Goal: Information Seeking & Learning: Find specific fact

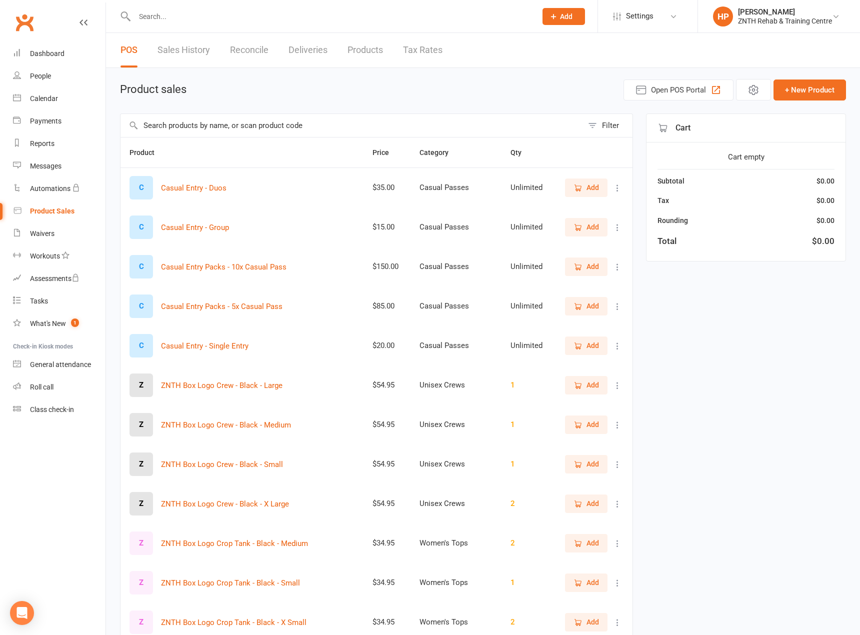
select select "50"
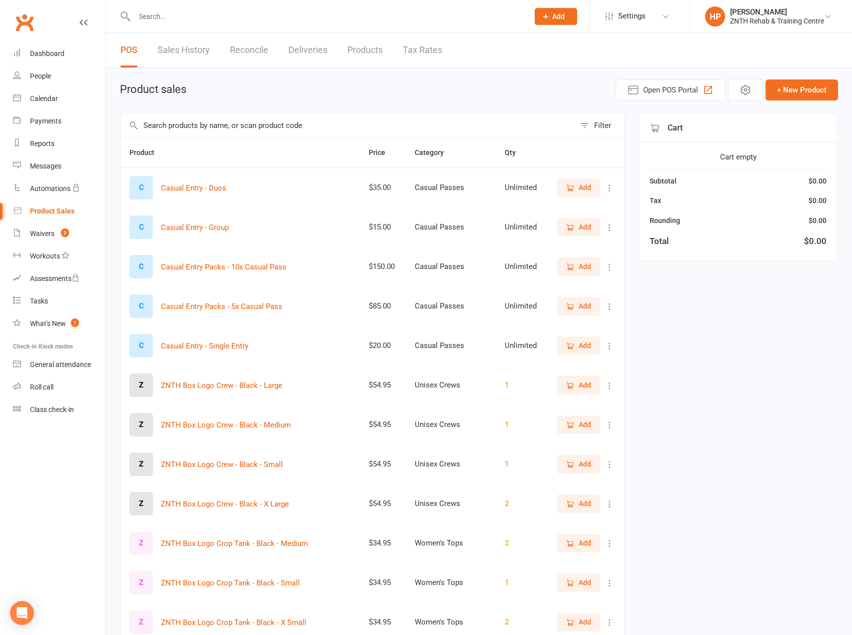
click at [346, 122] on input "text" at bounding box center [347, 125] width 455 height 23
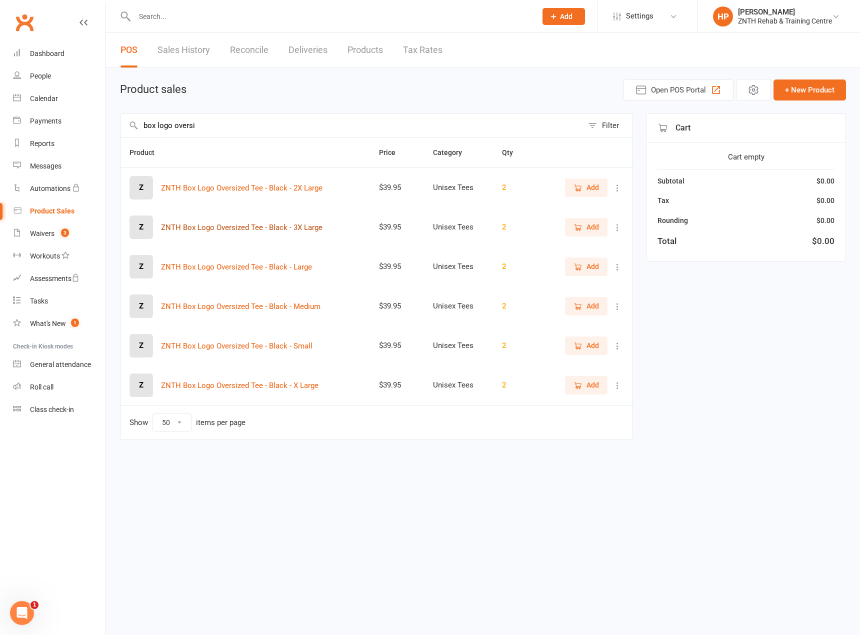
type input "box logo oversi"
click at [304, 230] on button "ZNTH Box Logo Oversized Tee - Black - 3X Large" at bounding box center [241, 227] width 161 height 12
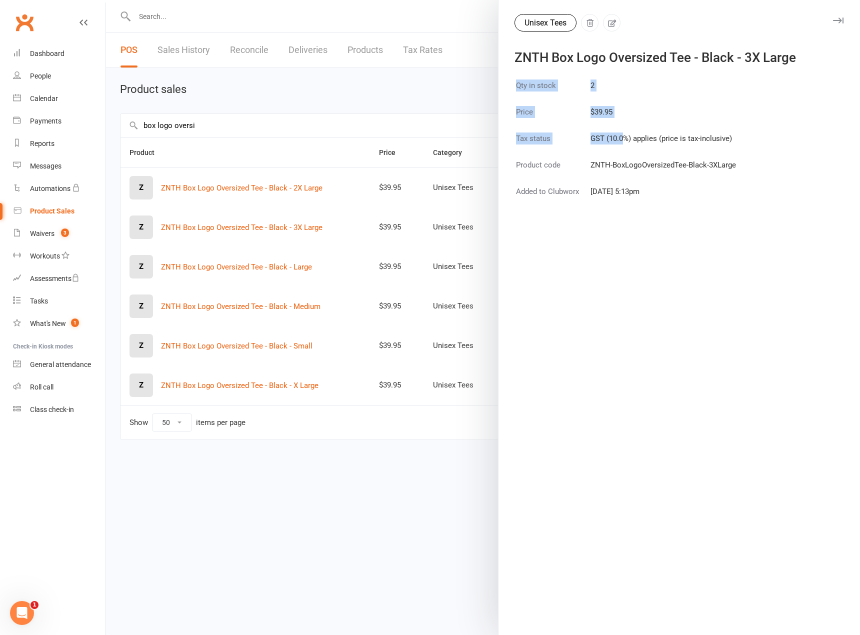
drag, startPoint x: 740, startPoint y: 168, endPoint x: 621, endPoint y: 157, distance: 119.9
click at [620, 157] on div "Qty in stock 2 Price $39.95 Tax status GST (10.0%) applies (price is tax-inclus…" at bounding box center [678, 356] width 361 height 557
click at [616, 160] on td "ZNTH-BoxLogoOversizedTee-Black-3XLarge" at bounding box center [663, 170] width 146 height 25
click at [576, 167] on td "Product code" at bounding box center [551, 170] width 73 height 25
click at [590, 163] on td "ZNTH-BoxLogoOversizedTee-Black-3XLarge" at bounding box center [663, 170] width 146 height 25
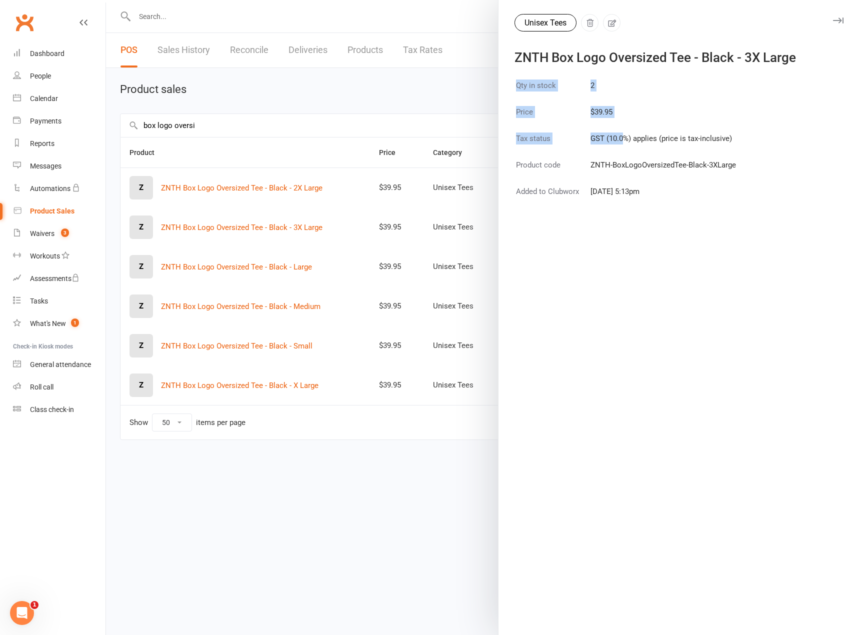
click at [687, 199] on td "[DATE] 5:13pm" at bounding box center [663, 197] width 146 height 25
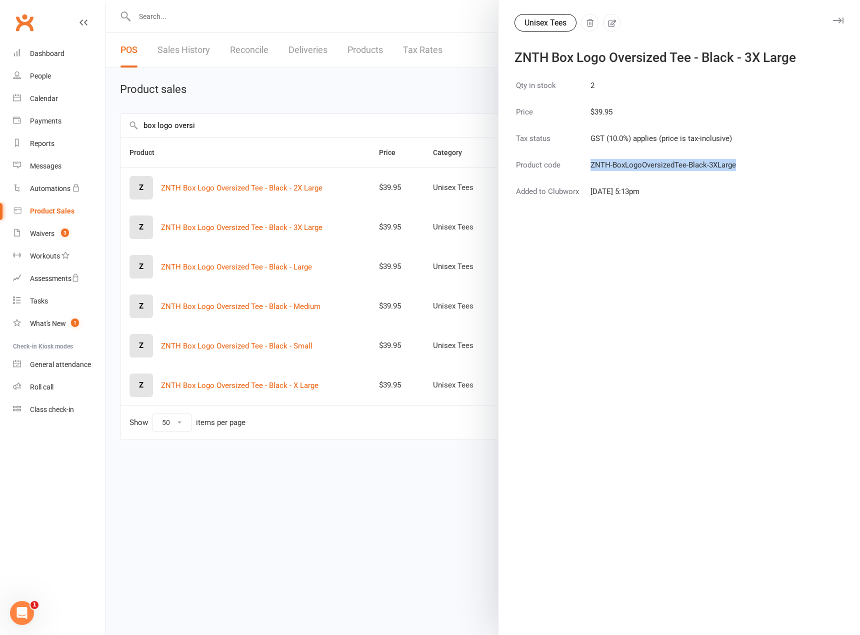
drag, startPoint x: 587, startPoint y: 162, endPoint x: 732, endPoint y: 169, distance: 145.1
click at [732, 169] on td "ZNTH-BoxLogoOversizedTee-Black-3XLarge" at bounding box center [663, 170] width 146 height 25
copy td "ZNTH-BoxLogoOversizedTee-Black-3XLarge"
click at [343, 478] on div at bounding box center [483, 317] width 754 height 635
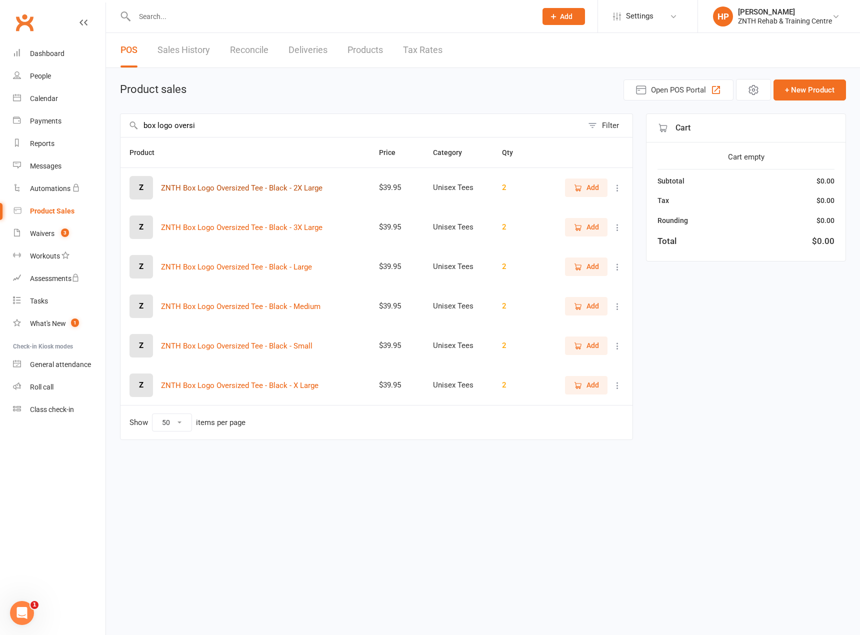
click at [310, 187] on button "ZNTH Box Logo Oversized Tee - Black - 2X Large" at bounding box center [241, 188] width 161 height 12
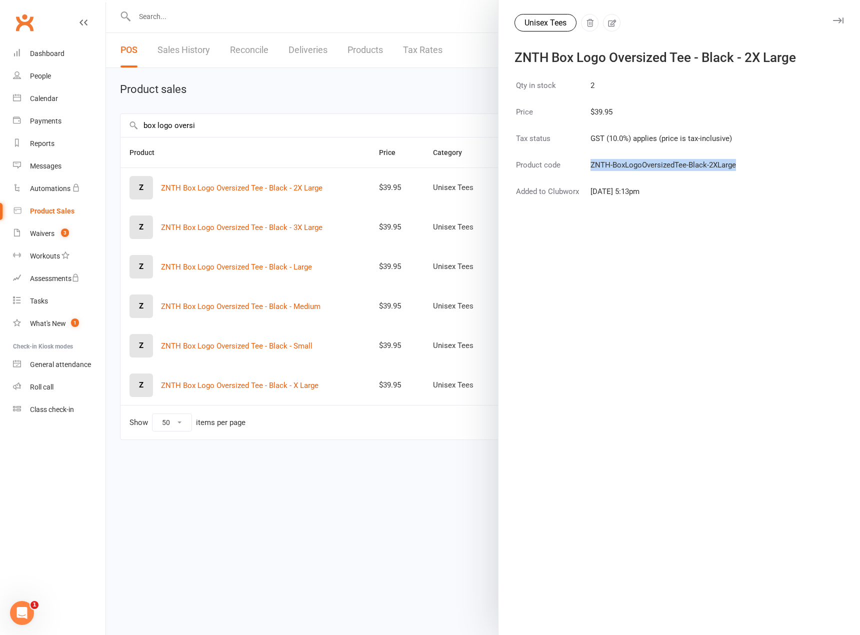
drag, startPoint x: 588, startPoint y: 163, endPoint x: 732, endPoint y: 166, distance: 144.0
click at [732, 166] on td "ZNTH-BoxLogoOversizedTee-Black-2XLarge" at bounding box center [663, 170] width 146 height 25
copy td "ZNTH-BoxLogoOversizedTee-Black-2XLarge"
drag, startPoint x: 331, startPoint y: 468, endPoint x: 327, endPoint y: 463, distance: 6.7
click at [331, 468] on div at bounding box center [483, 317] width 754 height 635
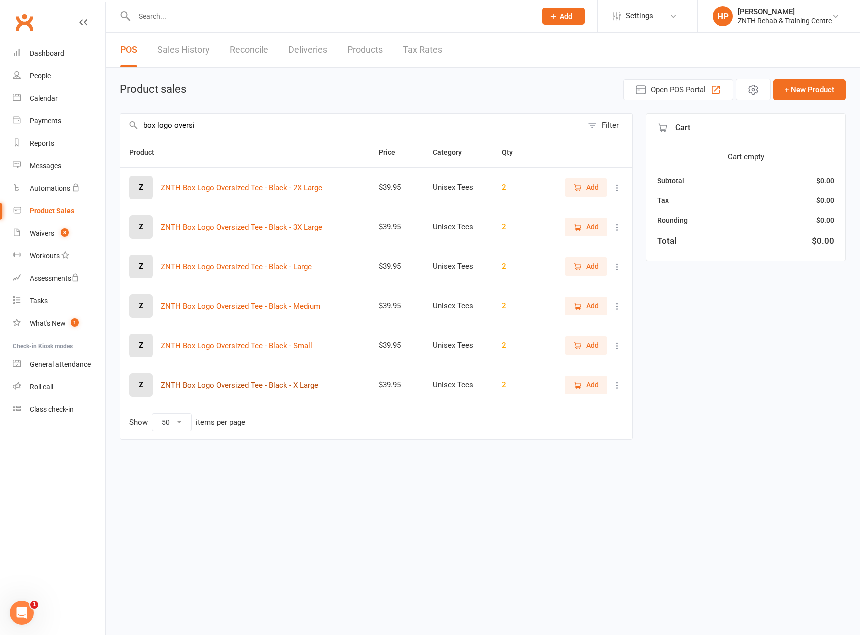
click at [302, 383] on button "ZNTH Box Logo Oversized Tee - Black - X Large" at bounding box center [239, 385] width 157 height 12
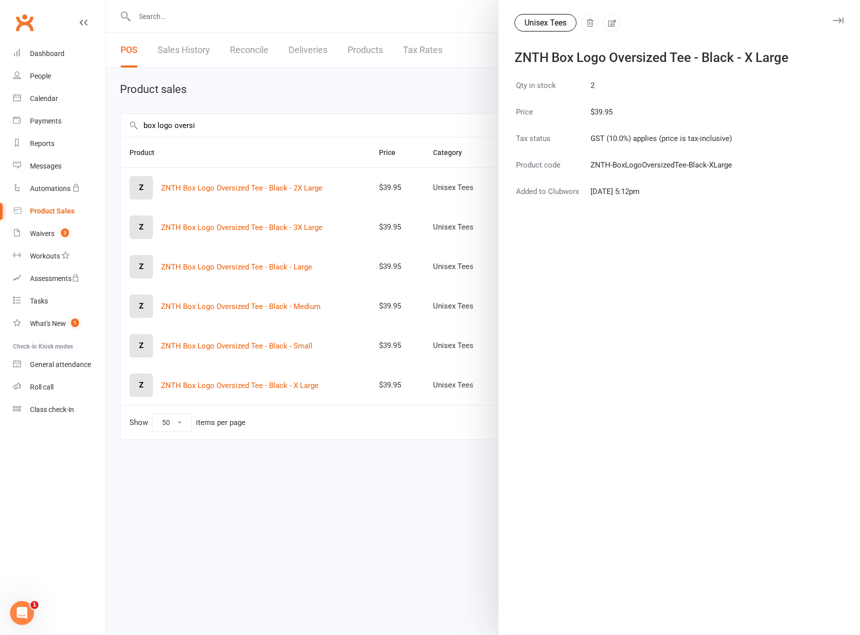
click at [590, 164] on td "ZNTH-BoxLogoOversizedTee-Black-XLarge" at bounding box center [661, 170] width 142 height 25
drag, startPoint x: 587, startPoint y: 163, endPoint x: 728, endPoint y: 164, distance: 140.4
click at [728, 164] on td "ZNTH-BoxLogoOversizedTee-Black-XLarge" at bounding box center [661, 170] width 142 height 25
copy td "ZNTH-BoxLogoOversizedTee-Black-XLarge"
click at [267, 344] on div at bounding box center [483, 317] width 754 height 635
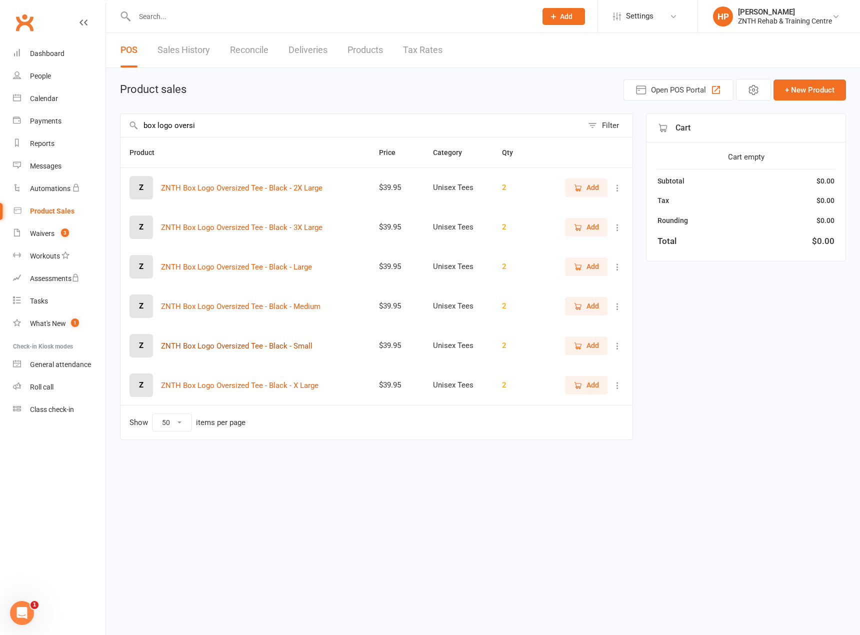
click at [267, 344] on button "ZNTH Box Logo Oversized Tee - Black - Small" at bounding box center [236, 346] width 151 height 12
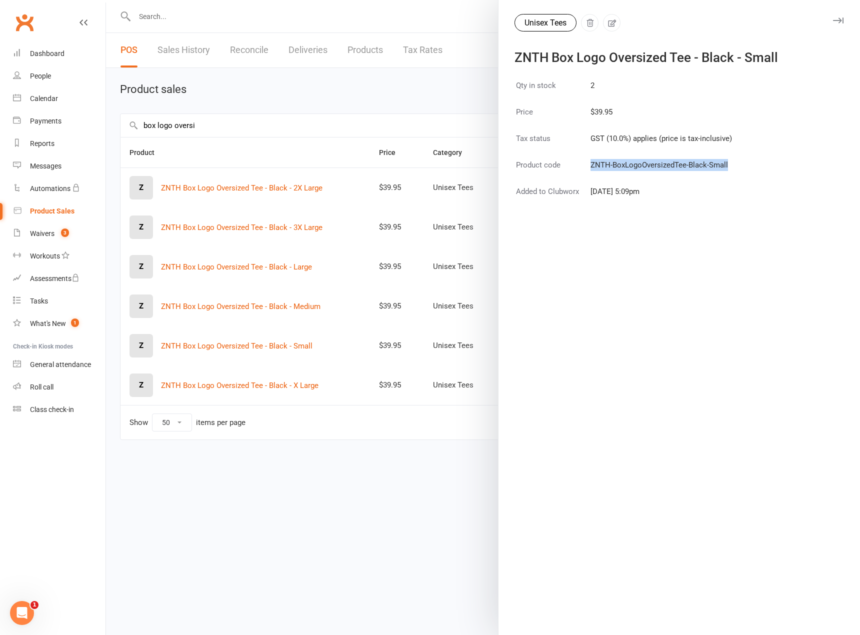
drag, startPoint x: 729, startPoint y: 167, endPoint x: 575, endPoint y: 166, distance: 154.4
click at [575, 166] on table "Qty in stock 2 Price $39.95 Tax status GST (10.0%) applies (price is tax-inclus…" at bounding box center [623, 144] width 219 height 133
copy tr "ZNTH-BoxLogoOversizedTee-Black-Small"
click at [292, 306] on div at bounding box center [483, 317] width 754 height 635
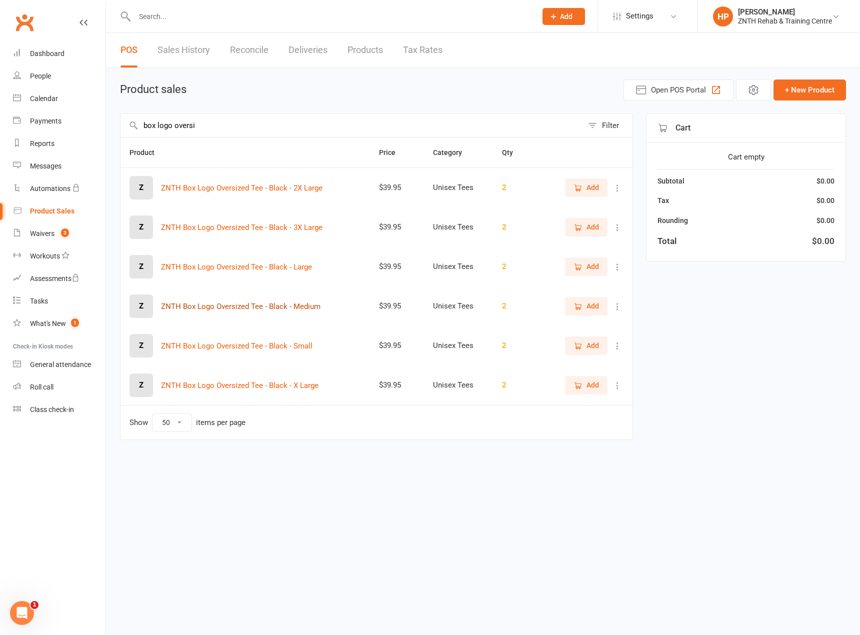
click at [278, 308] on button "ZNTH Box Logo Oversized Tee - Black - Medium" at bounding box center [240, 306] width 159 height 12
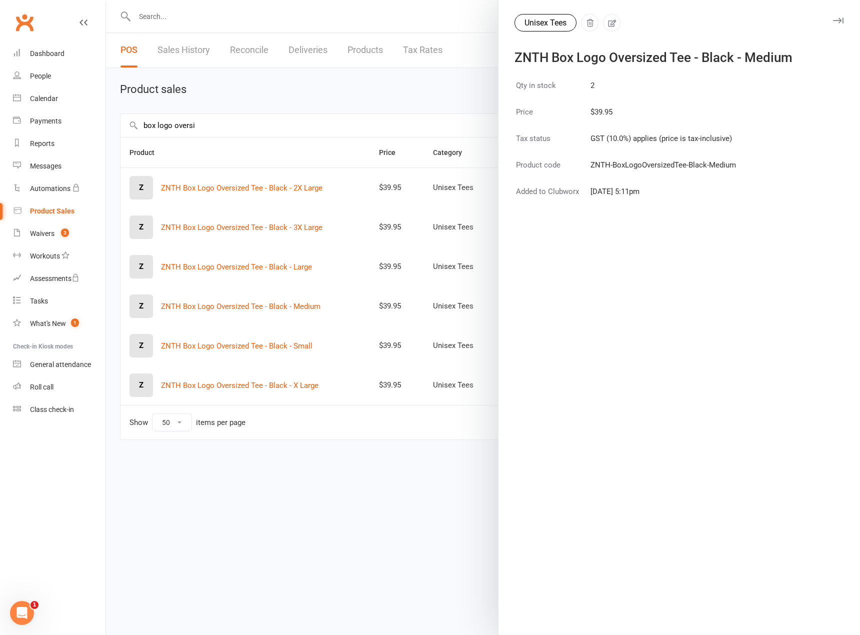
click at [732, 162] on td "ZNTH-BoxLogoOversizedTee-Black-Medium" at bounding box center [663, 170] width 146 height 25
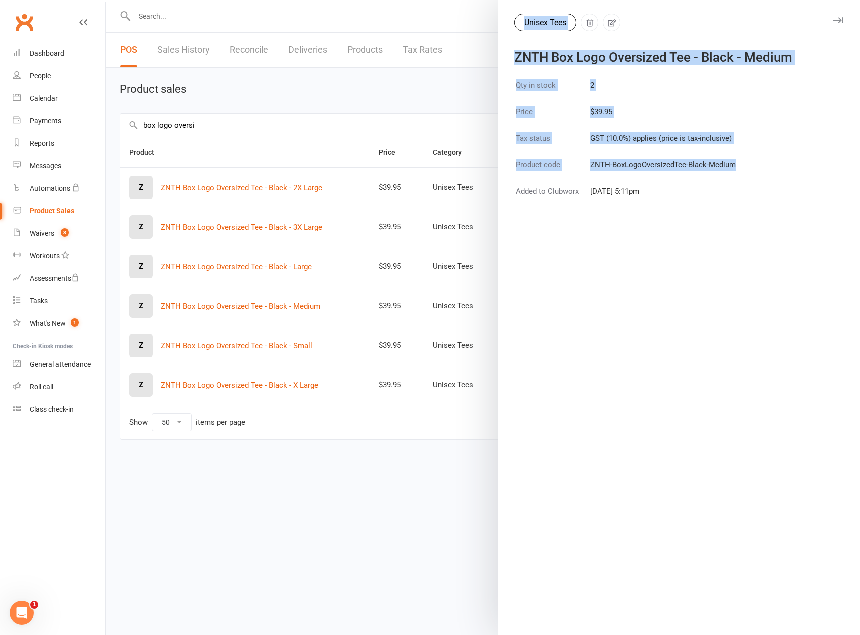
drag, startPoint x: 732, startPoint y: 164, endPoint x: 393, endPoint y: 167, distance: 338.8
click at [106, 0] on react-component "Unisex Tees ZNTH Box Logo Oversized Tee - Black - Medium Qty in stock 2 Price $…" at bounding box center [106, 0] width 0 height 0
click at [627, 179] on td "ZNTH-BoxLogoOversizedTee-Black-Medium" at bounding box center [663, 170] width 146 height 25
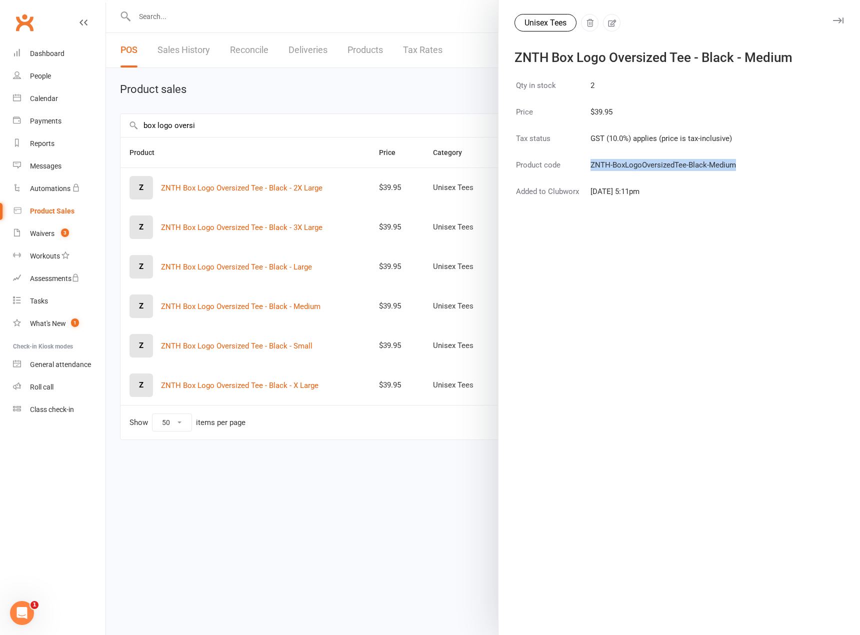
drag, startPoint x: 588, startPoint y: 165, endPoint x: 732, endPoint y: 166, distance: 143.9
click at [732, 166] on td "ZNTH-BoxLogoOversizedTee-Black-Medium" at bounding box center [663, 170] width 146 height 25
copy td "ZNTH-BoxLogoOversizedTee-Black-Medium"
click at [282, 266] on div at bounding box center [483, 317] width 754 height 635
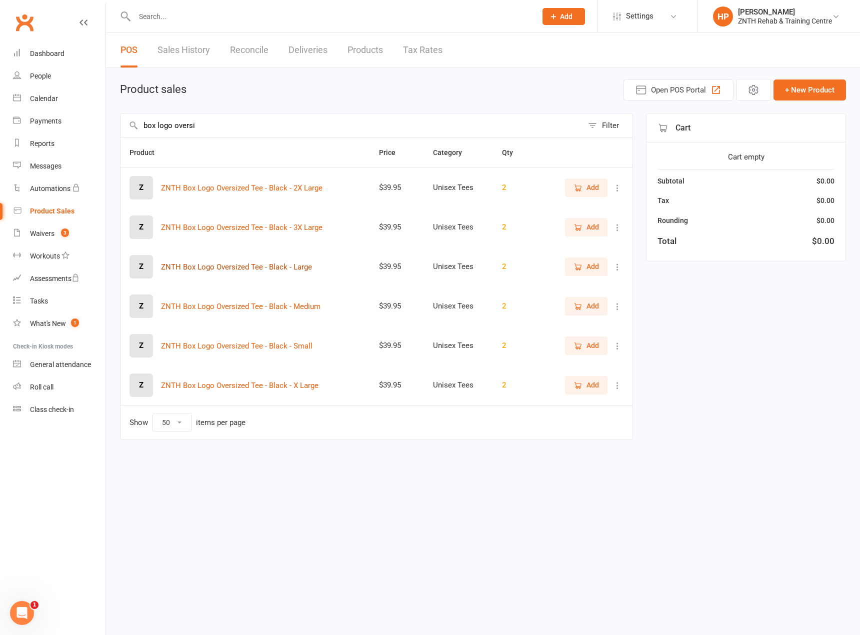
click at [281, 266] on button "ZNTH Box Logo Oversized Tee - Black - Large" at bounding box center [236, 267] width 151 height 12
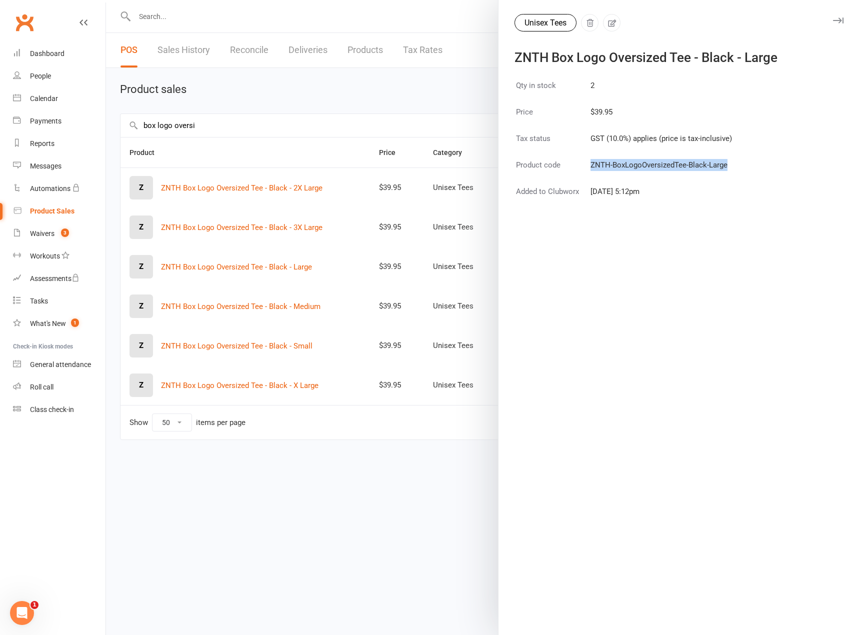
drag, startPoint x: 588, startPoint y: 164, endPoint x: 724, endPoint y: 168, distance: 136.0
click at [724, 168] on td "ZNTH-BoxLogoOversizedTee-Black-Large" at bounding box center [661, 170] width 142 height 25
copy td "ZNTH-BoxLogoOversizedTee-Black-Large"
click at [769, 281] on div "Qty in stock 2 Price $39.95 Tax status GST (10.0%) applies (price is tax-inclus…" at bounding box center [678, 356] width 361 height 557
